Goal: Task Accomplishment & Management: Use online tool/utility

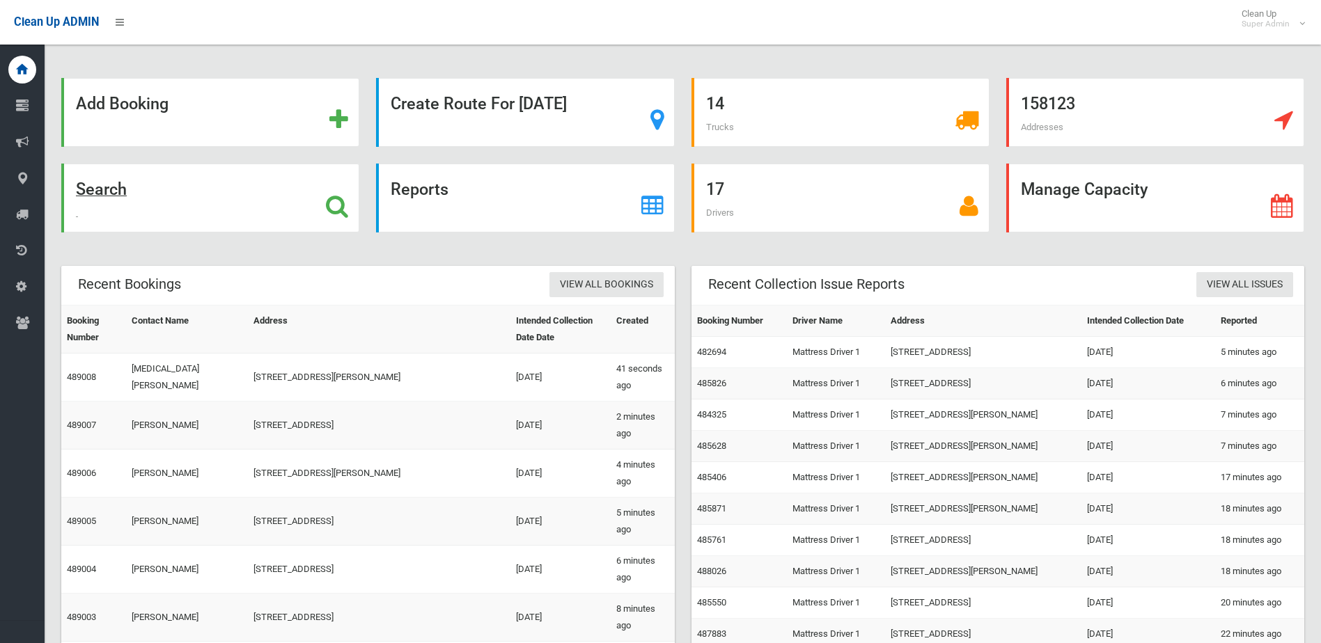
click at [152, 215] on div "Search" at bounding box center [210, 198] width 298 height 69
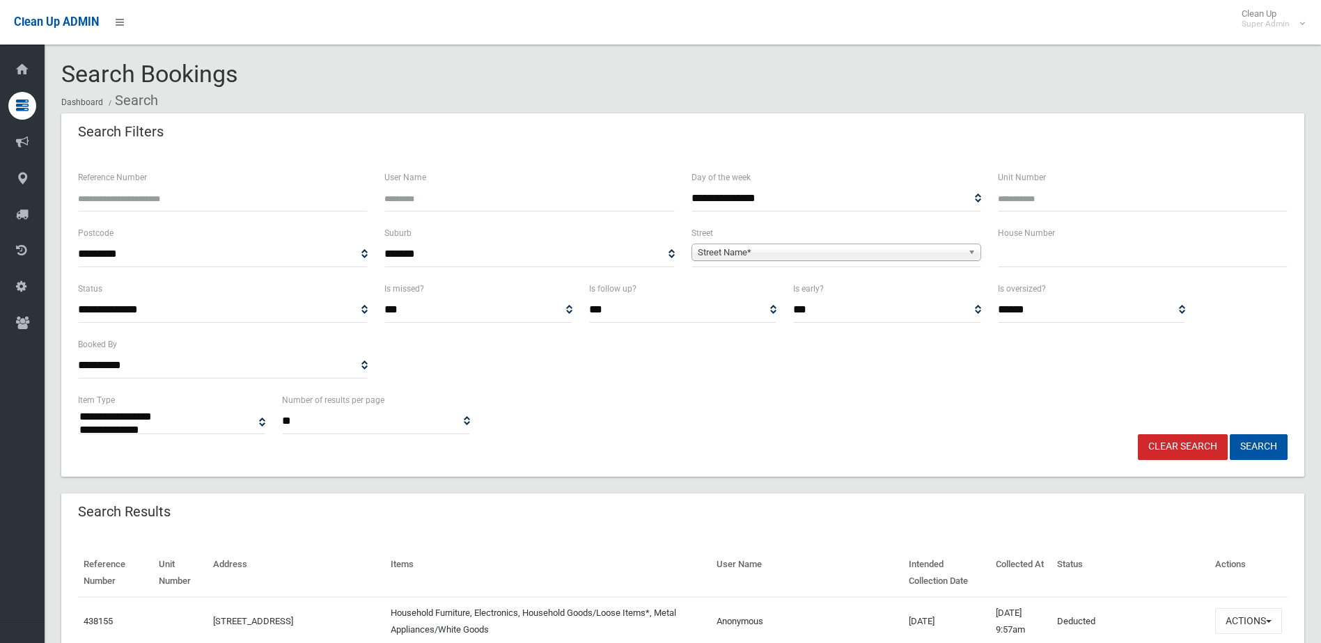
select select
click at [127, 198] on input "Reference Number" at bounding box center [223, 199] width 290 height 26
type input "******"
click at [1230, 434] on button "Search" at bounding box center [1259, 447] width 58 height 26
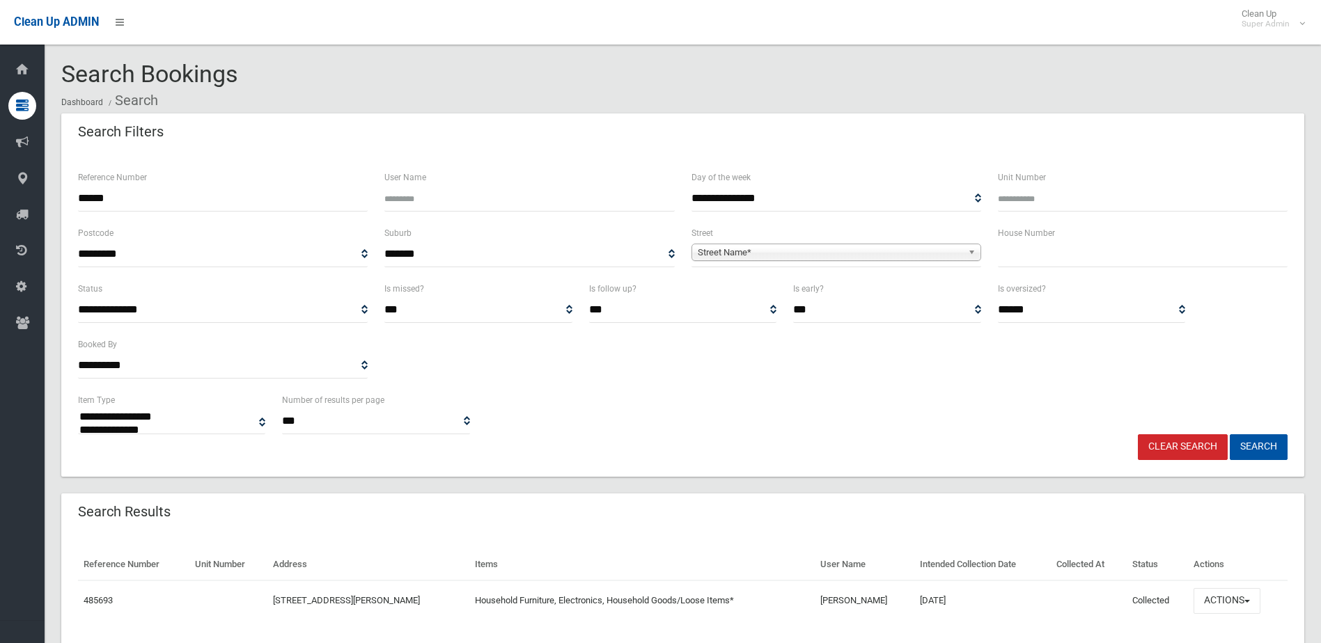
select select
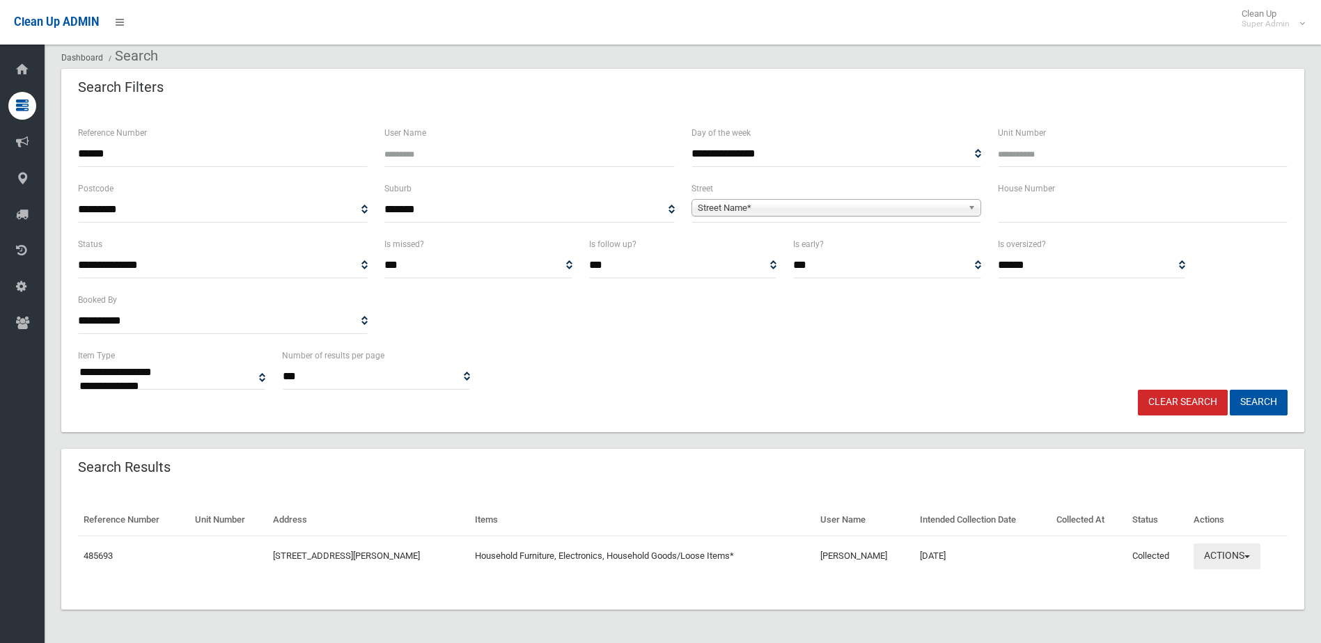
click at [1233, 547] on button "Actions" at bounding box center [1226, 557] width 67 height 26
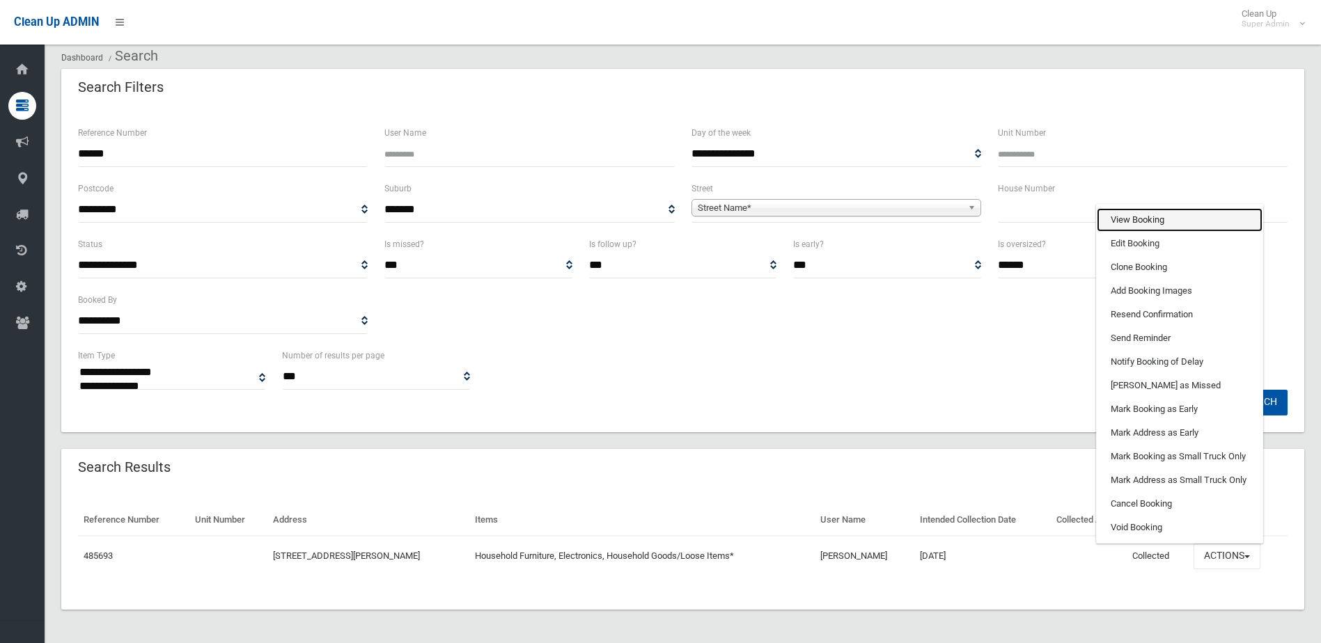
click at [1162, 224] on link "View Booking" at bounding box center [1180, 220] width 166 height 24
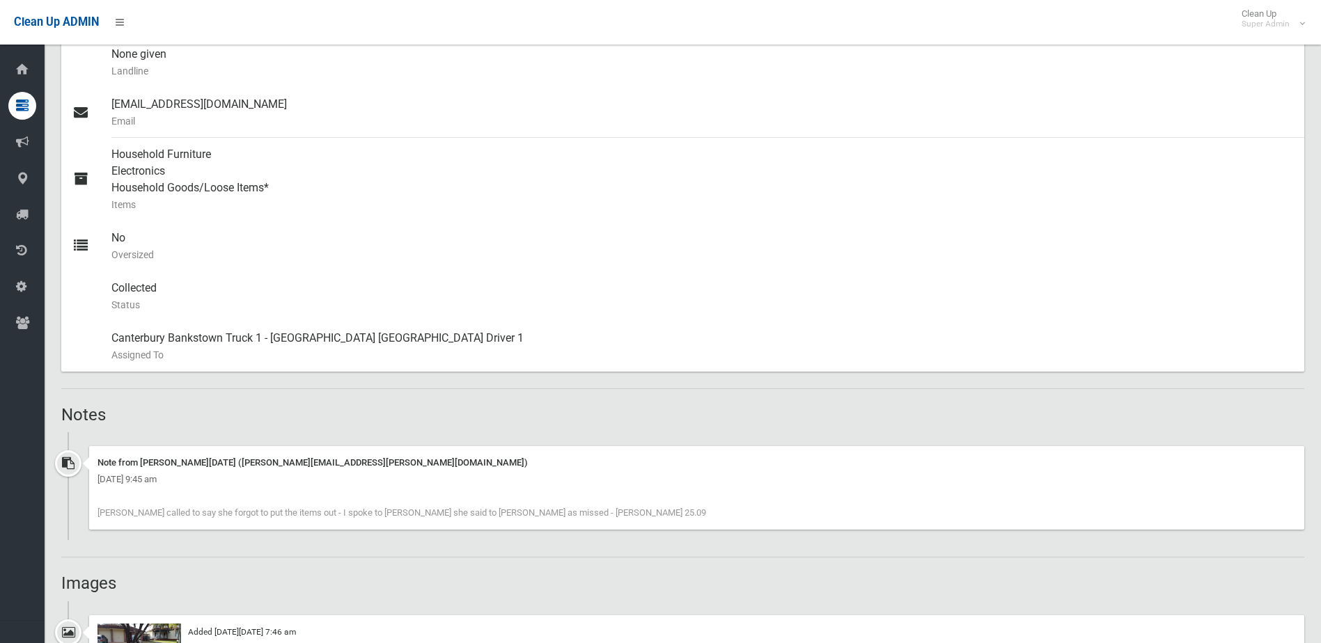
scroll to position [766, 0]
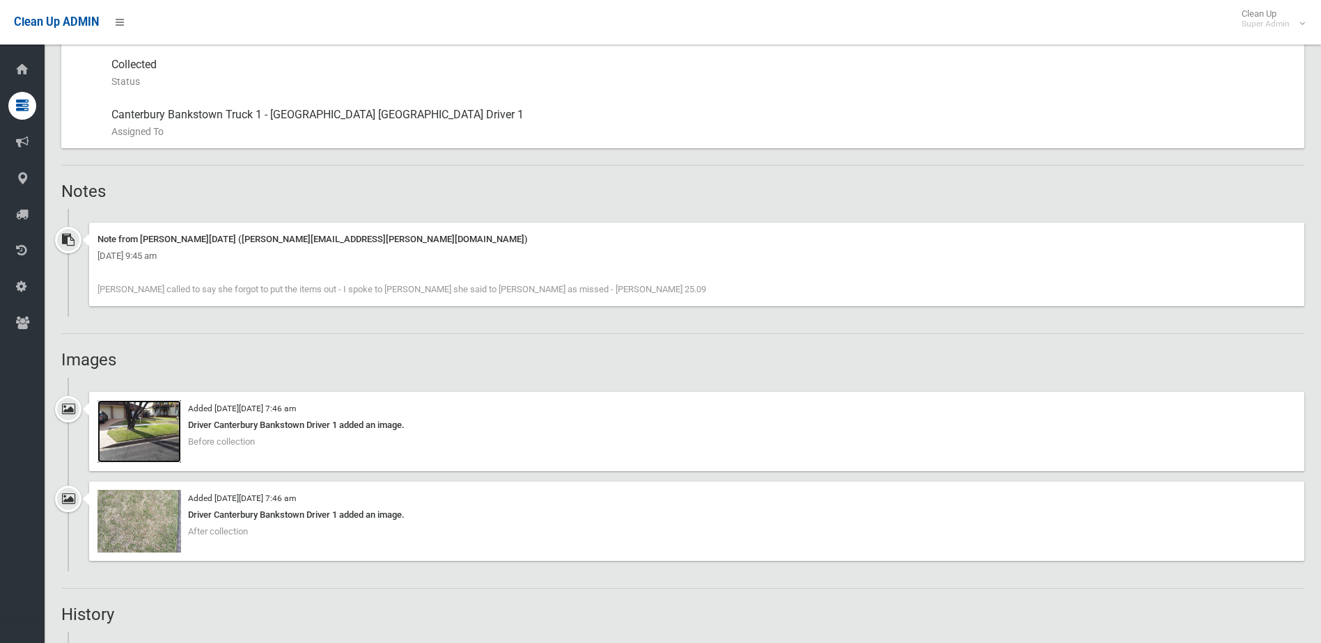
click at [121, 423] on img at bounding box center [139, 431] width 84 height 63
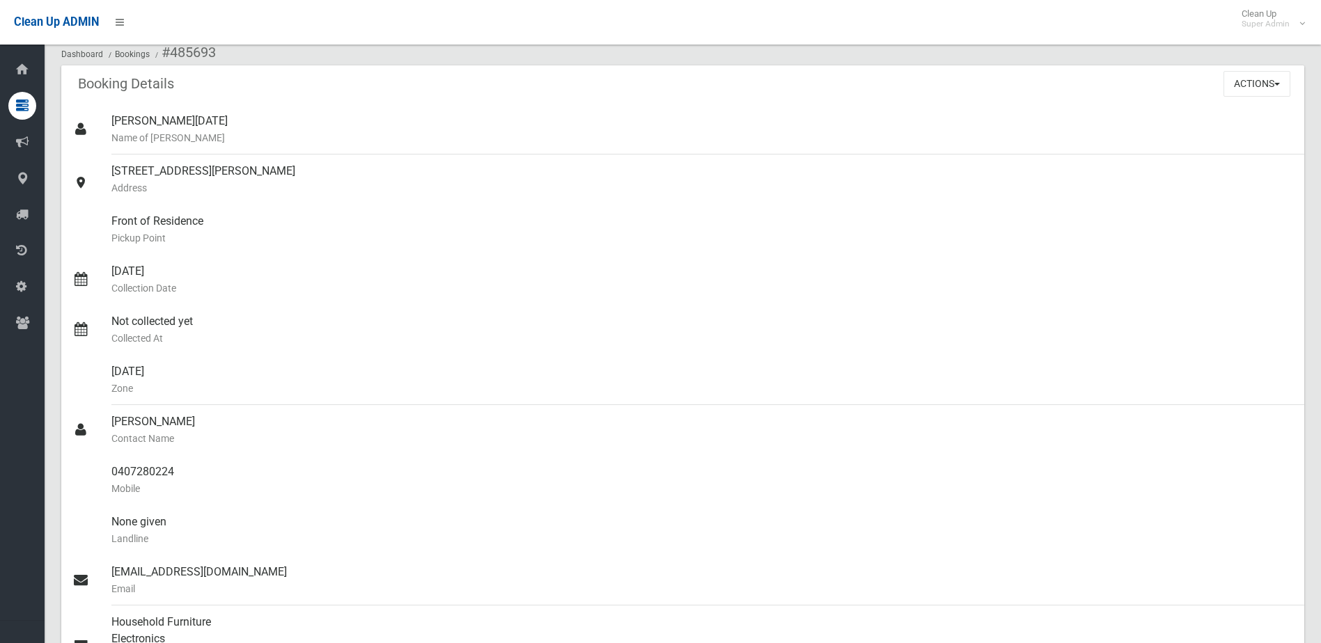
scroll to position [0, 0]
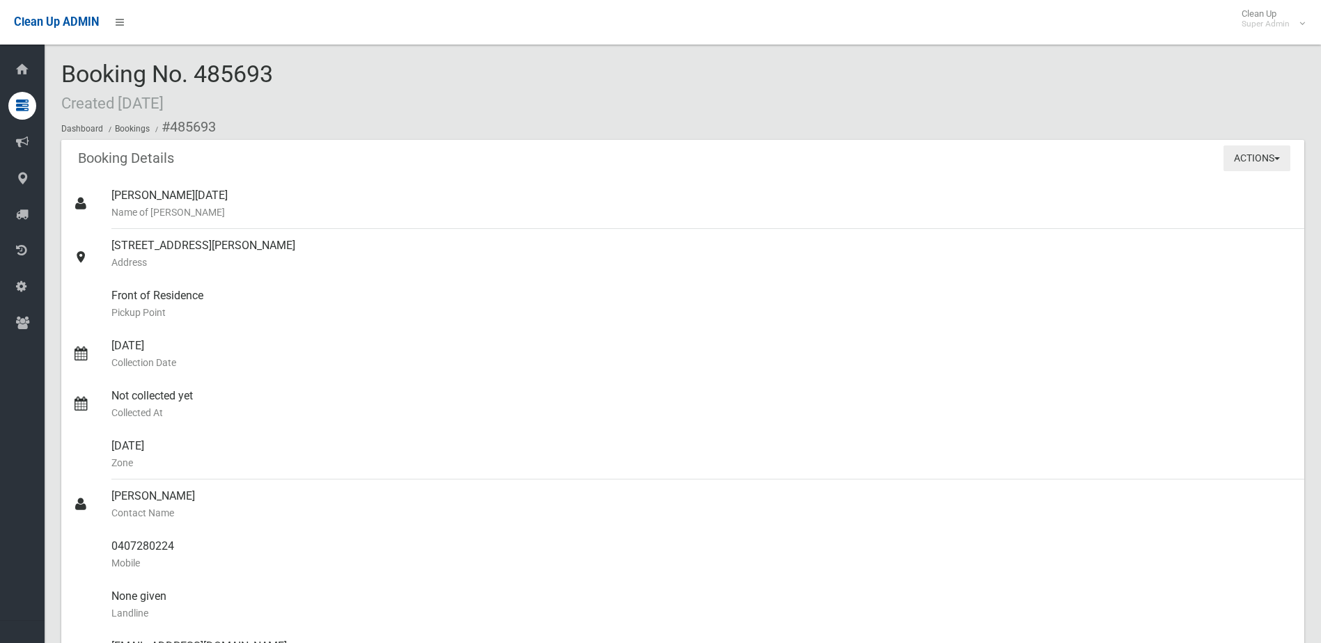
click at [1253, 168] on button "Actions" at bounding box center [1256, 159] width 67 height 26
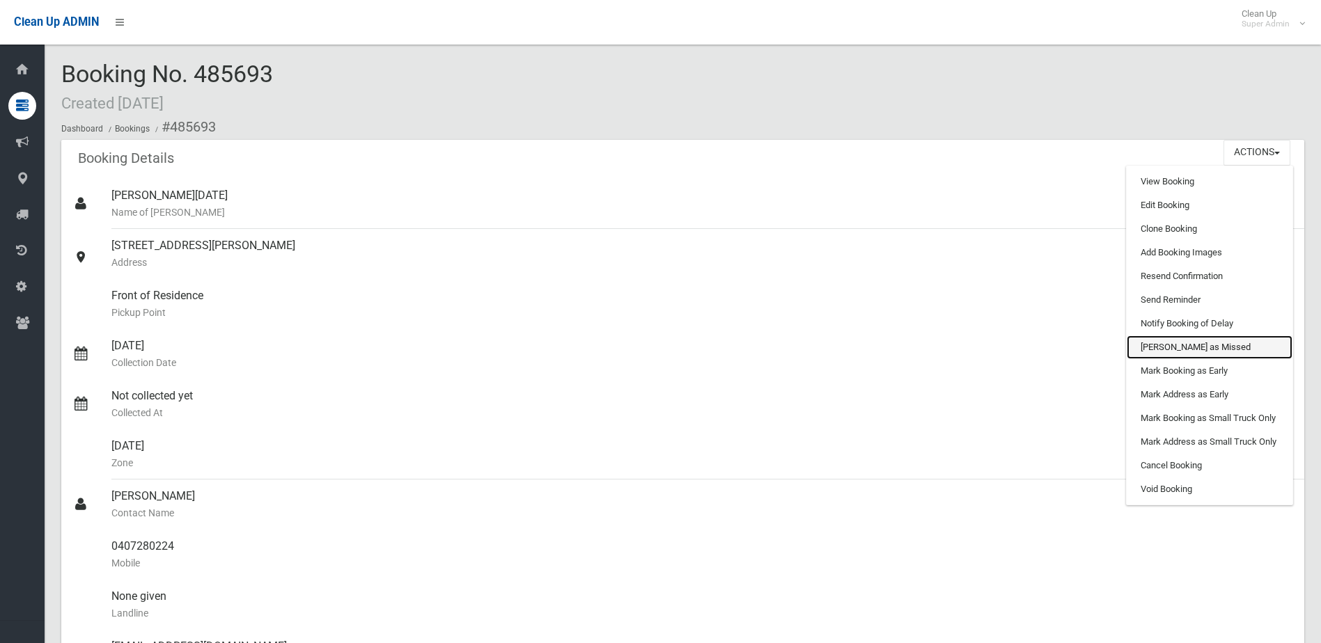
click at [1215, 345] on link "[PERSON_NAME] as Missed" at bounding box center [1210, 348] width 166 height 24
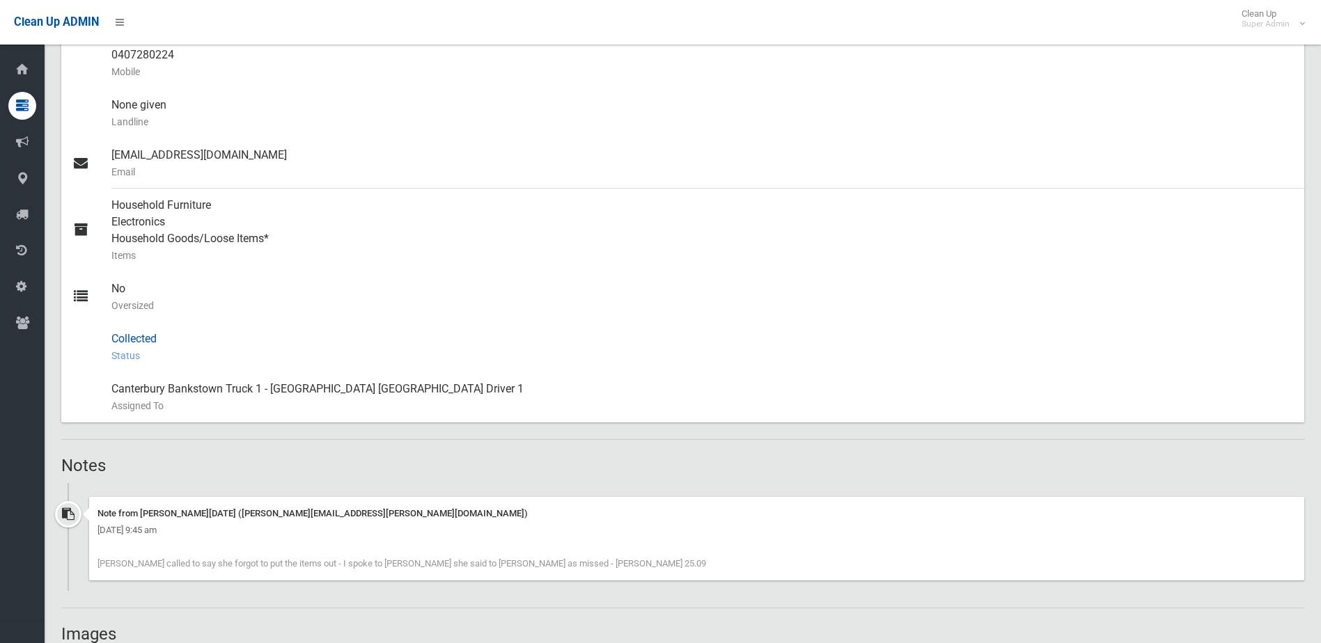
scroll to position [533, 0]
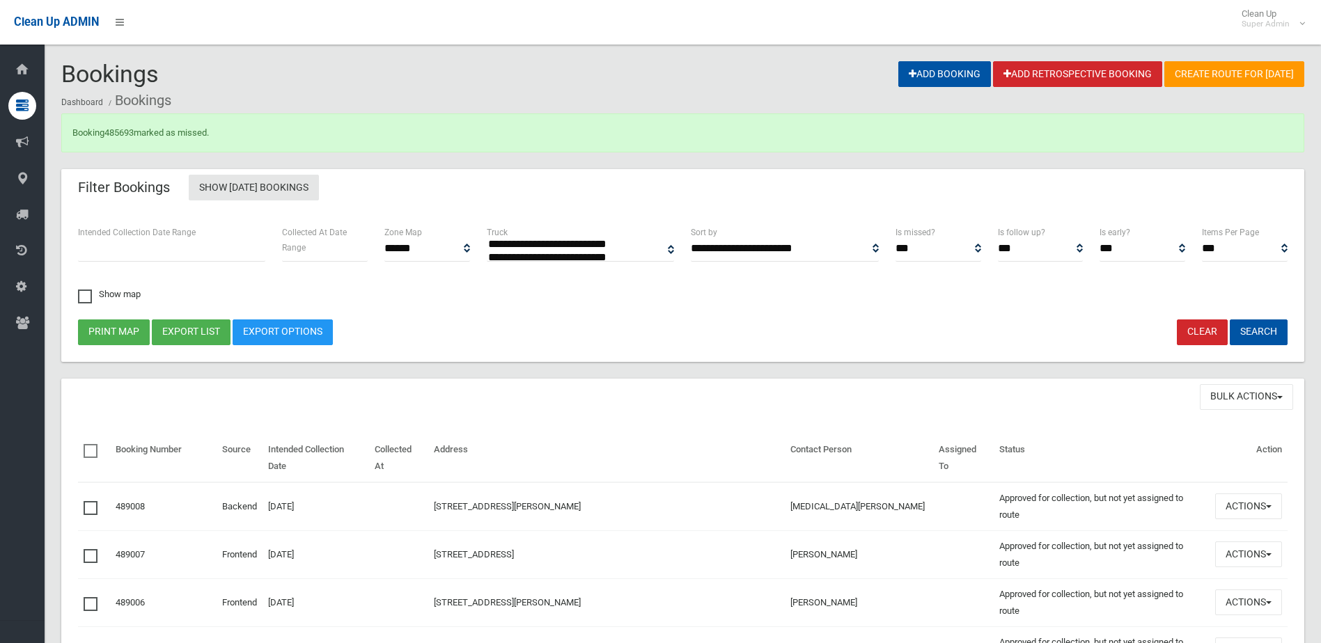
select select
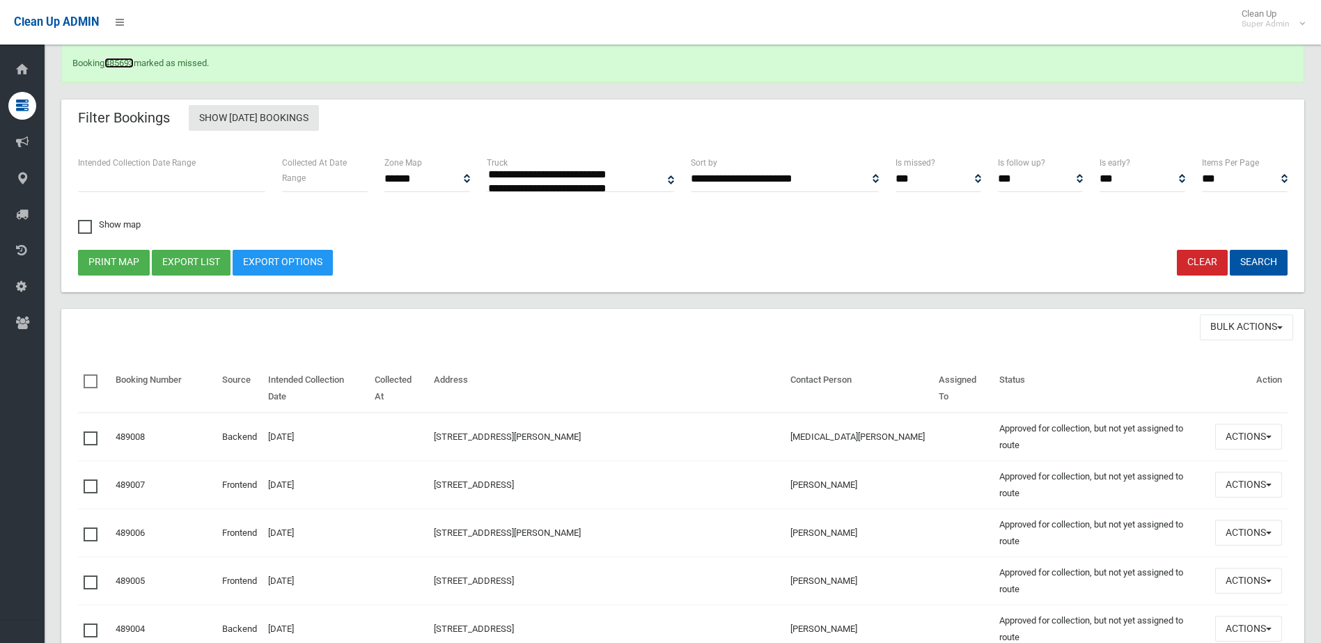
click at [124, 66] on link "485693" at bounding box center [118, 63] width 29 height 10
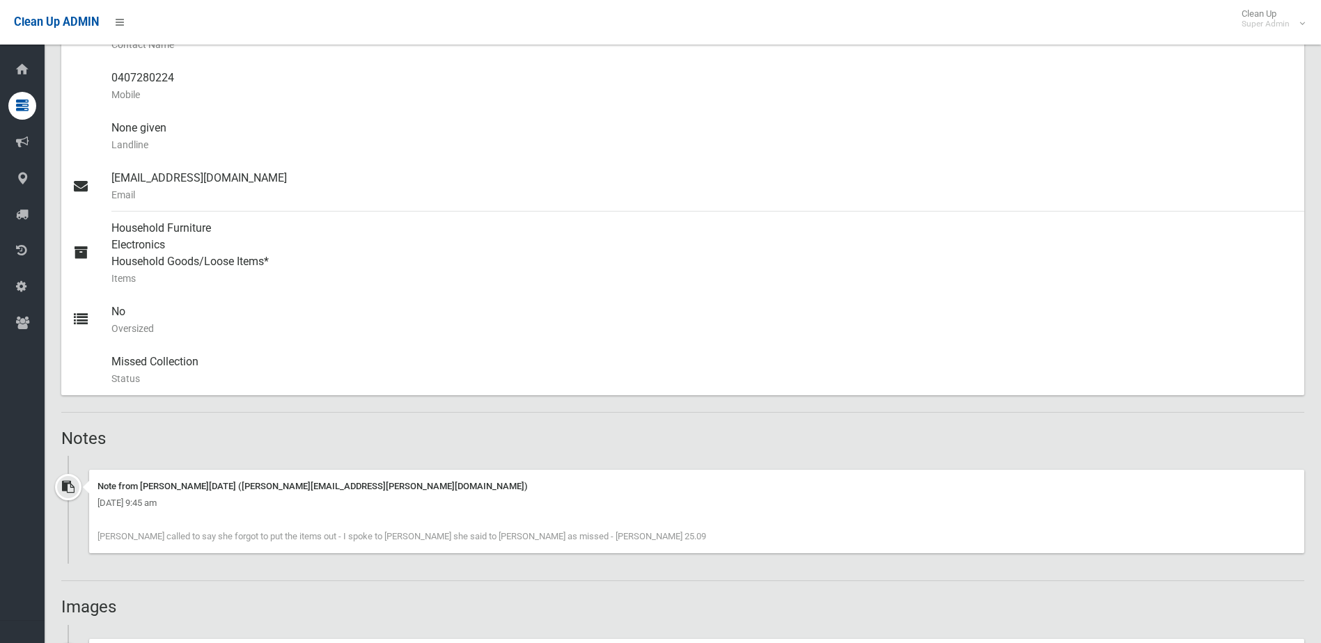
scroll to position [557, 0]
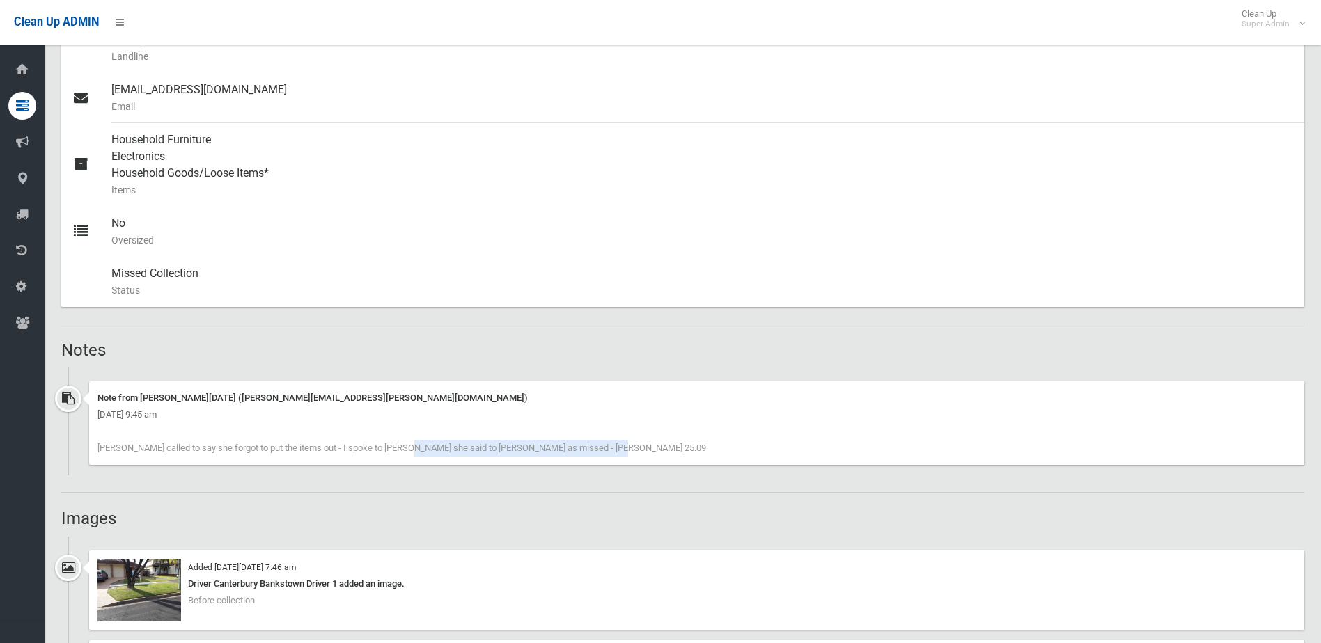
drag, startPoint x: 517, startPoint y: 444, endPoint x: 313, endPoint y: 464, distance: 204.3
click at [313, 464] on div "Note from [PERSON_NAME][DATE] ([PERSON_NAME][EMAIL_ADDRESS][PERSON_NAME][DOMAIN…" at bounding box center [696, 424] width 1215 height 84
click at [340, 533] on div "Booking Details Actions View Booking Edit Booking Clone Booking Add Booking Ima…" at bounding box center [682, 617] width 1243 height 2068
click at [378, 515] on h2 "Images" at bounding box center [682, 519] width 1243 height 18
